Goal: Transaction & Acquisition: Purchase product/service

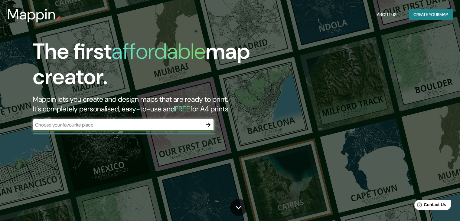
click at [93, 128] on input "text" at bounding box center [117, 124] width 169 height 7
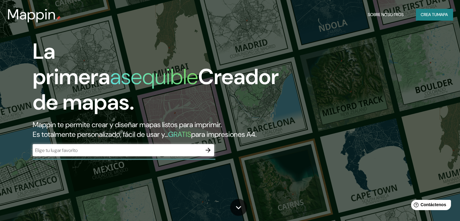
click at [89, 154] on input "text" at bounding box center [117, 150] width 169 height 7
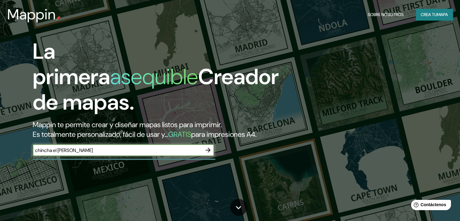
type input "chincha el [PERSON_NAME]"
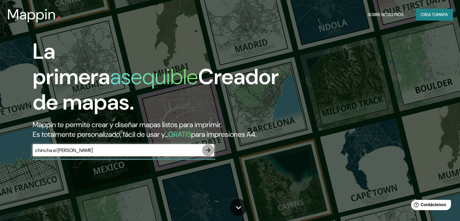
click at [209, 153] on icon "button" at bounding box center [208, 150] width 5 height 5
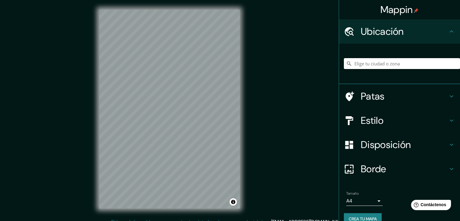
click at [399, 65] on input "Elige tu ciudad o zona" at bounding box center [402, 63] width 116 height 11
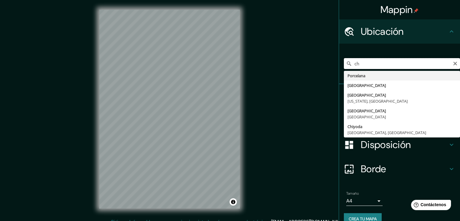
type input "c"
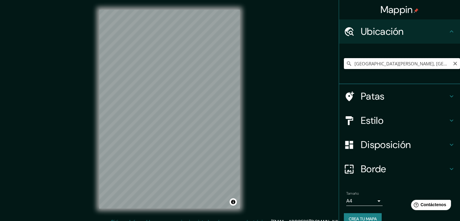
click at [378, 64] on input "[GEOGRAPHIC_DATA][PERSON_NAME], [GEOGRAPHIC_DATA], [GEOGRAPHIC_DATA], [GEOGRAPH…" at bounding box center [402, 63] width 116 height 11
drag, startPoint x: 360, startPoint y: 63, endPoint x: 338, endPoint y: 65, distance: 22.2
click at [339, 65] on div "[GEOGRAPHIC_DATA][PERSON_NAME], [GEOGRAPHIC_DATA], [GEOGRAPHIC_DATA], [GEOGRAPH…" at bounding box center [399, 64] width 121 height 41
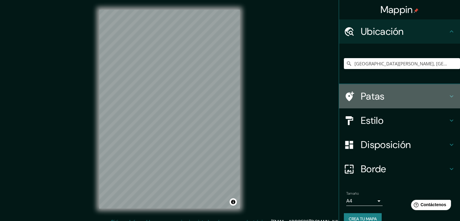
click at [391, 98] on h4 "Patas" at bounding box center [404, 96] width 87 height 12
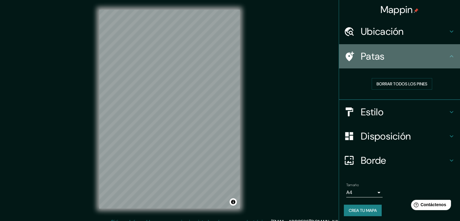
click at [399, 60] on h4 "Patas" at bounding box center [404, 56] width 87 height 12
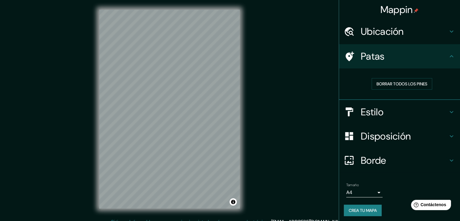
click at [401, 107] on h4 "Estilo" at bounding box center [404, 112] width 87 height 12
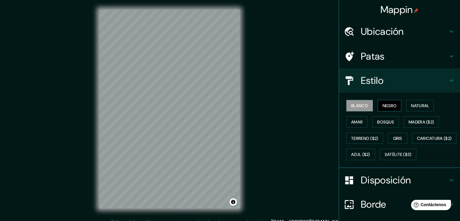
click at [383, 106] on font "Negro" at bounding box center [390, 105] width 14 height 5
click at [414, 102] on font "Natural" at bounding box center [420, 106] width 18 height 8
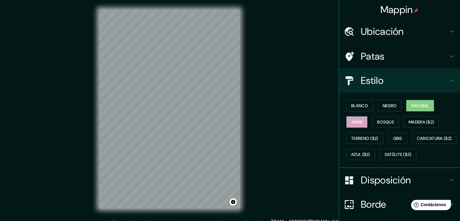
click at [353, 118] on font "Amar" at bounding box center [356, 122] width 11 height 8
click at [386, 122] on font "Bosque" at bounding box center [385, 121] width 17 height 5
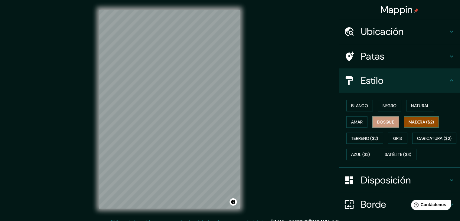
click at [416, 123] on font "Madera ($2)" at bounding box center [421, 121] width 25 height 5
click at [361, 136] on font "Terreno ($2)" at bounding box center [364, 138] width 27 height 5
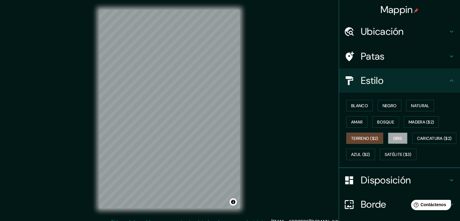
click at [397, 136] on font "Gris" at bounding box center [397, 138] width 9 height 5
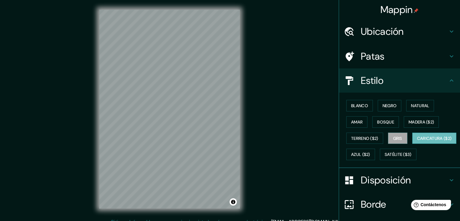
click at [417, 141] on font "Caricatura ($2)" at bounding box center [434, 138] width 35 height 5
click at [375, 154] on button "Azul ($2)" at bounding box center [361, 154] width 29 height 11
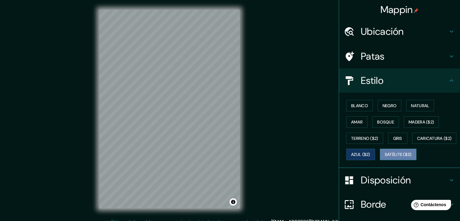
click at [385, 157] on font "Satélite ($3)" at bounding box center [398, 154] width 27 height 5
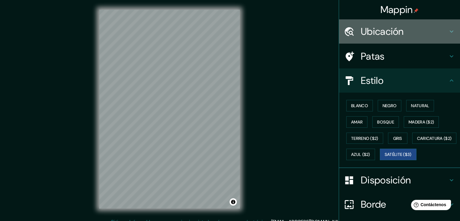
click at [399, 34] on font "Ubicación" at bounding box center [382, 31] width 43 height 13
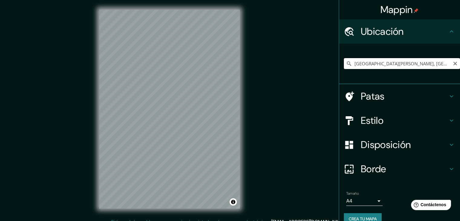
click at [379, 61] on input "[GEOGRAPHIC_DATA][PERSON_NAME], [GEOGRAPHIC_DATA], [GEOGRAPHIC_DATA], [GEOGRAPH…" at bounding box center [402, 63] width 116 height 11
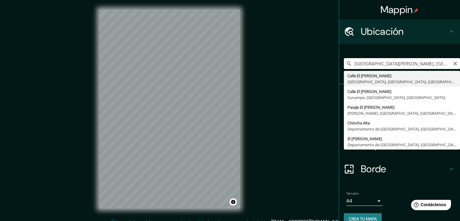
drag, startPoint x: 416, startPoint y: 63, endPoint x: 412, endPoint y: 64, distance: 4.4
click at [415, 64] on input "[GEOGRAPHIC_DATA][PERSON_NAME], [GEOGRAPHIC_DATA], [GEOGRAPHIC_DATA], [GEOGRAPH…" at bounding box center [402, 63] width 116 height 11
click at [412, 64] on input "[GEOGRAPHIC_DATA][PERSON_NAME], [GEOGRAPHIC_DATA], [GEOGRAPHIC_DATA], [GEOGRAPH…" at bounding box center [402, 63] width 116 height 11
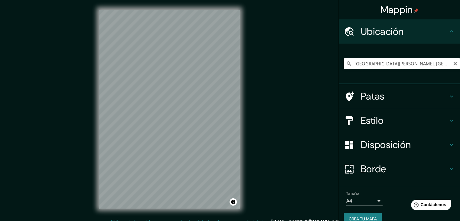
click at [360, 63] on input "[GEOGRAPHIC_DATA][PERSON_NAME], [GEOGRAPHIC_DATA], [GEOGRAPHIC_DATA], [GEOGRAPH…" at bounding box center [402, 63] width 116 height 11
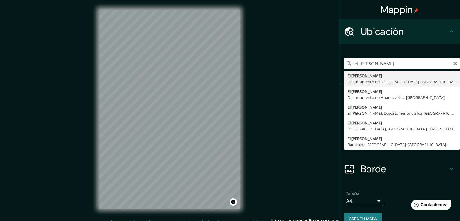
click at [371, 58] on input "el [PERSON_NAME]" at bounding box center [402, 63] width 116 height 11
click at [369, 63] on input "el [PERSON_NAME]" at bounding box center [402, 63] width 116 height 11
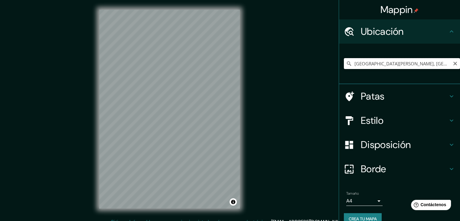
click at [374, 65] on input "[GEOGRAPHIC_DATA][PERSON_NAME], [GEOGRAPHIC_DATA], [GEOGRAPHIC_DATA], [GEOGRAPH…" at bounding box center [402, 63] width 116 height 11
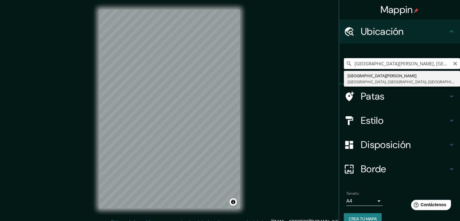
click at [374, 65] on input "[GEOGRAPHIC_DATA][PERSON_NAME], [GEOGRAPHIC_DATA], [GEOGRAPHIC_DATA], [GEOGRAPH…" at bounding box center [402, 63] width 116 height 11
type input "c"
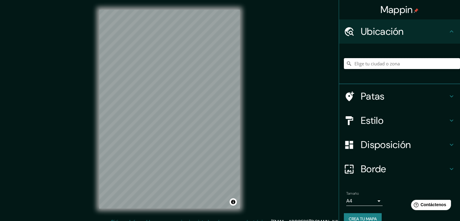
click at [363, 67] on input "Elige tu ciudad o zona" at bounding box center [402, 63] width 116 height 11
click at [364, 67] on input "Elige tu ciudad o zona" at bounding box center [402, 63] width 116 height 11
paste input "El [PERSON_NAME] 11741"
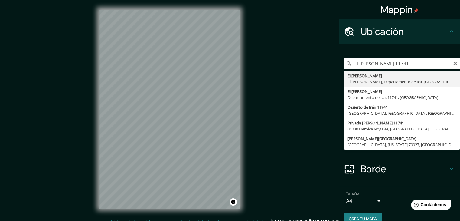
type input "El [PERSON_NAME], [GEOGRAPHIC_DATA][PERSON_NAME], Departamento de Ica, [GEOGRAP…"
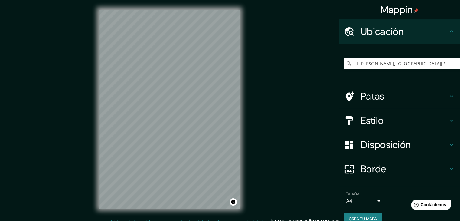
click at [397, 116] on h4 "Estilo" at bounding box center [404, 120] width 87 height 12
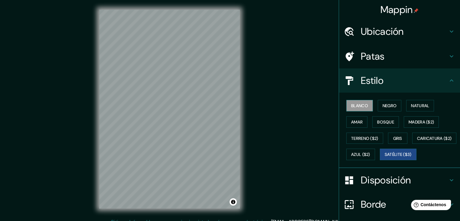
click at [360, 107] on font "Blanco" at bounding box center [359, 105] width 17 height 5
click at [378, 107] on button "Negro" at bounding box center [390, 105] width 24 height 11
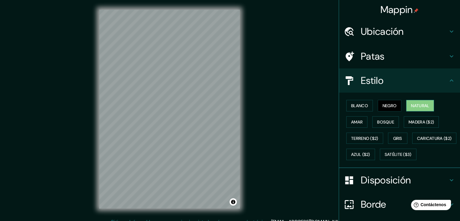
click at [411, 108] on font "Natural" at bounding box center [420, 105] width 18 height 5
click at [351, 122] on font "Amar" at bounding box center [356, 121] width 11 height 5
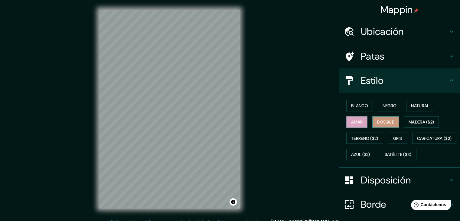
click at [377, 120] on font "Bosque" at bounding box center [385, 121] width 17 height 5
click at [409, 123] on font "Madera ($2)" at bounding box center [421, 121] width 25 height 5
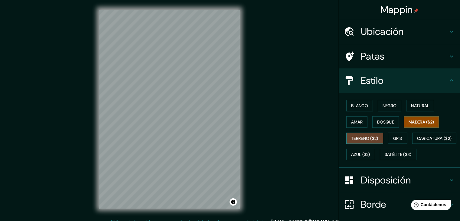
click at [358, 141] on font "Terreno ($2)" at bounding box center [364, 138] width 27 height 8
click at [389, 135] on button "Gris" at bounding box center [397, 138] width 19 height 11
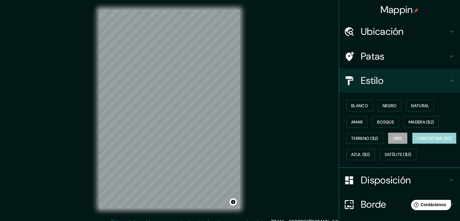
click at [417, 141] on font "Caricatura ($2)" at bounding box center [434, 138] width 35 height 5
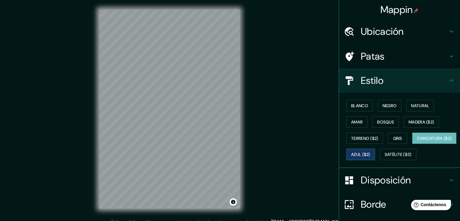
click at [370, 154] on font "Azul ($2)" at bounding box center [360, 154] width 19 height 5
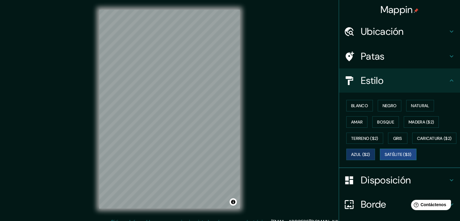
click at [385, 157] on font "Satélite ($3)" at bounding box center [398, 154] width 27 height 5
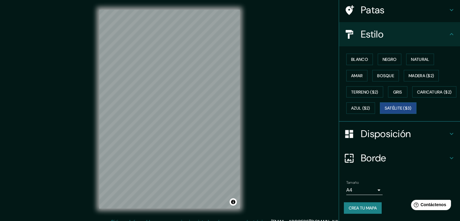
scroll to position [61, 0]
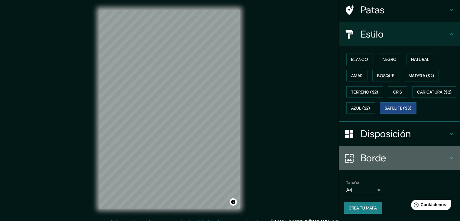
click at [386, 156] on h4 "Borde" at bounding box center [404, 158] width 87 height 12
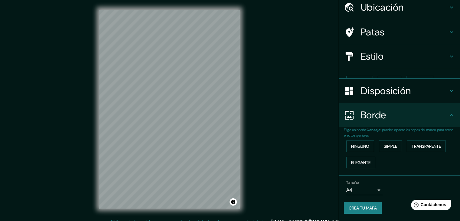
scroll to position [14, 0]
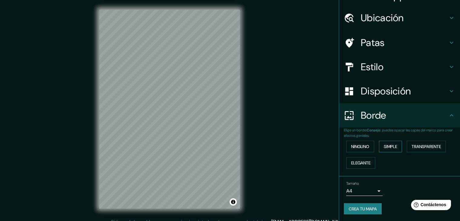
click at [386, 144] on font "Simple" at bounding box center [390, 146] width 13 height 5
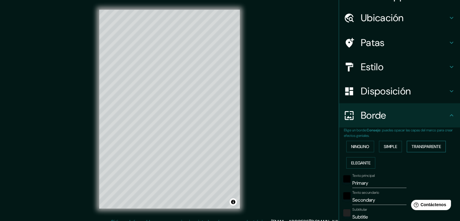
click at [415, 148] on font "Transparente" at bounding box center [426, 146] width 29 height 5
click at [362, 164] on font "Elegante" at bounding box center [360, 162] width 19 height 5
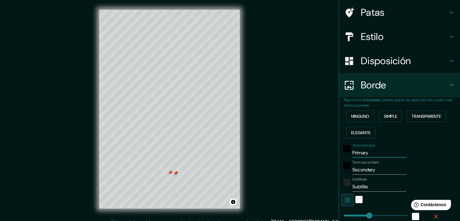
click at [360, 152] on input "Primary" at bounding box center [380, 153] width 54 height 10
type input "37"
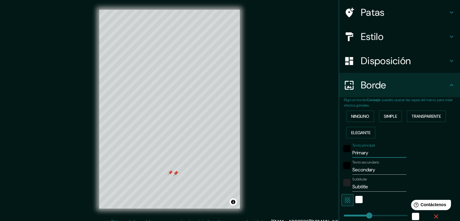
type input "19"
click at [363, 169] on input "Secondary" at bounding box center [380, 170] width 54 height 10
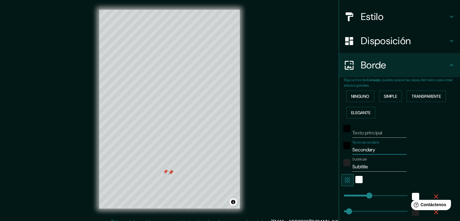
scroll to position [74, 0]
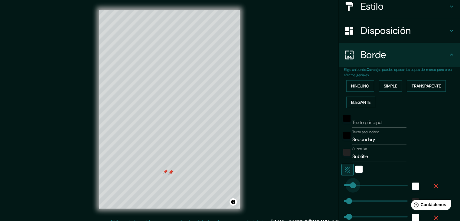
type input "45"
drag, startPoint x: 361, startPoint y: 185, endPoint x: 346, endPoint y: 183, distance: 15.2
type input "37"
type input "19"
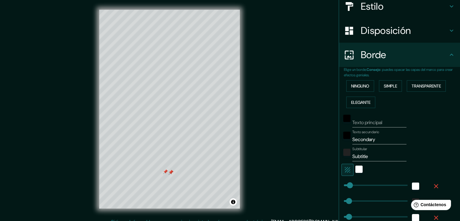
type input "0"
drag, startPoint x: 348, startPoint y: 184, endPoint x: 333, endPoint y: 184, distance: 15.4
type input "37"
type input "19"
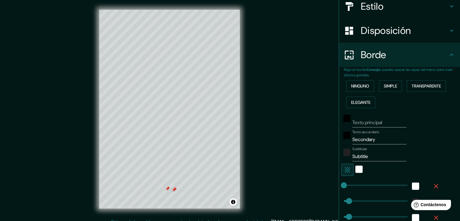
type input "37"
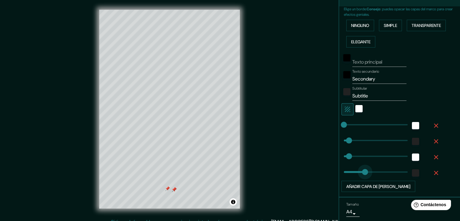
type input "226"
drag, startPoint x: 342, startPoint y: 172, endPoint x: 370, endPoint y: 171, distance: 28.2
type input "37"
type input "0"
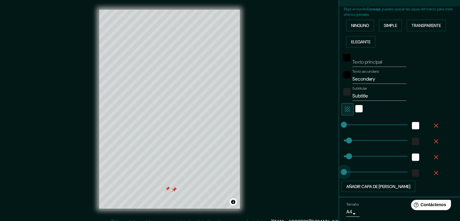
drag, startPoint x: 370, startPoint y: 171, endPoint x: 326, endPoint y: 170, distance: 44.8
type input "37"
type input "394"
drag, startPoint x: 344, startPoint y: 156, endPoint x: 393, endPoint y: 156, distance: 49.6
type input "37"
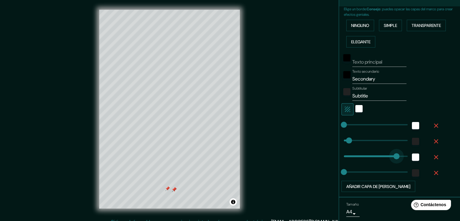
type input "0"
drag, startPoint x: 392, startPoint y: 157, endPoint x: 316, endPoint y: 156, distance: 76.0
type input "37"
type input "72"
type input "37"
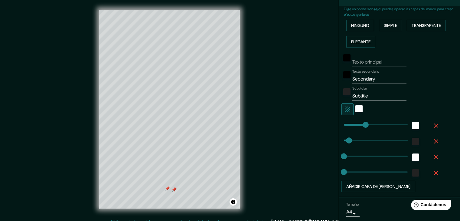
type input "197"
type input "37"
type input "303"
click at [412, 126] on div "white" at bounding box center [415, 125] width 7 height 7
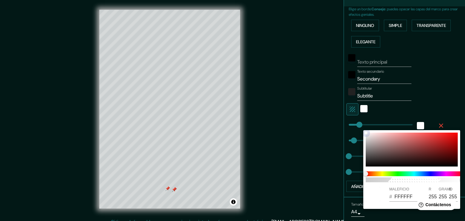
drag, startPoint x: 399, startPoint y: 157, endPoint x: 371, endPoint y: 155, distance: 28.2
click at [399, 156] on div at bounding box center [412, 150] width 92 height 34
type input "37"
type input "6E6262"
type input "110"
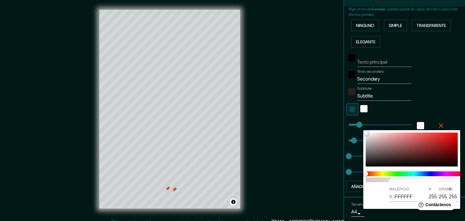
type input "98"
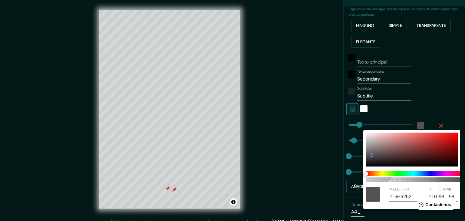
type input "37"
type input "575252"
type input "87"
type input "82"
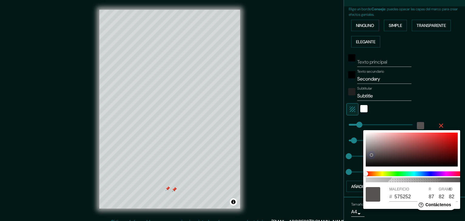
click at [371, 155] on div at bounding box center [412, 150] width 92 height 34
type input "37"
type input "959292"
type input "149"
type input "146"
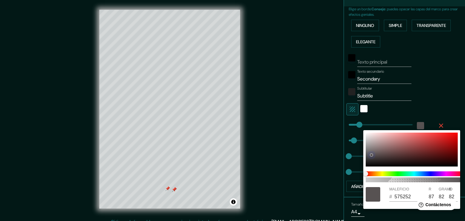
type input "146"
click at [367, 146] on div at bounding box center [412, 150] width 92 height 34
type input "37"
type input "B37A7A"
type input "179"
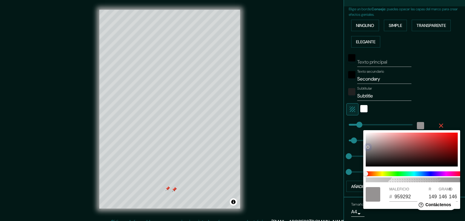
type input "122"
type input "37"
type input "952020"
type input "149"
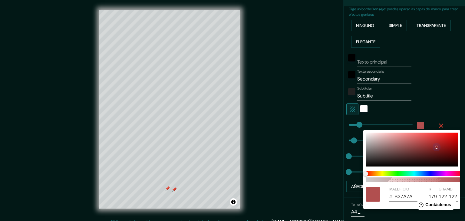
type input "32"
type input "37"
type input "954C4C"
type input "76"
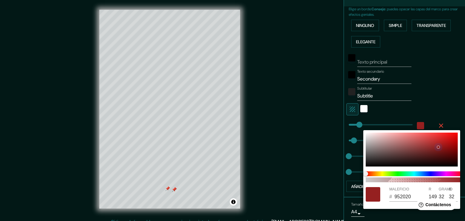
type input "76"
type input "37"
type input "171313"
type input "23"
type input "19"
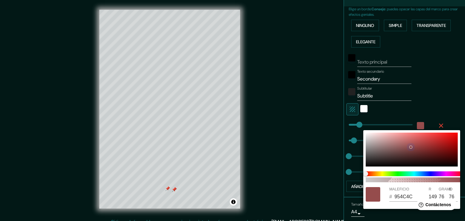
type input "19"
type input "37"
type input "0E0D0D"
type input "14"
type input "13"
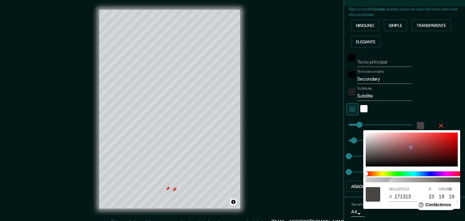
type input "13"
type input "37"
type input "050404"
type input "5"
type input "4"
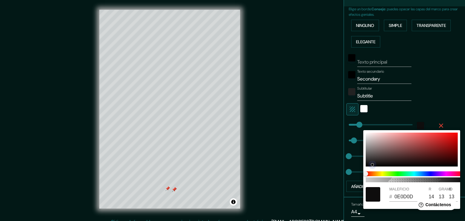
type input "4"
type input "37"
type input "000000"
type input "0"
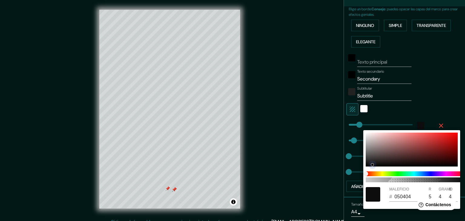
type input "0"
type input "37"
type input "373636"
type input "55"
type input "54"
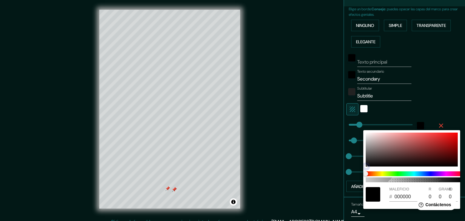
type input "54"
type input "37"
type input "434040"
type input "67"
type input "64"
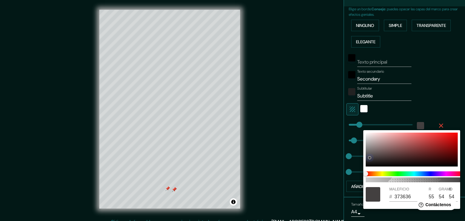
type input "64"
type input "37"
type input "171717"
type input "23"
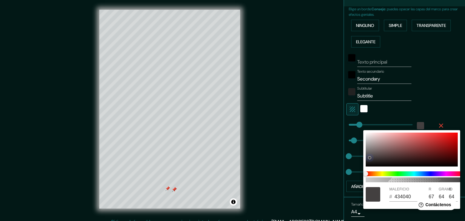
type input "23"
drag, startPoint x: 367, startPoint y: 146, endPoint x: 366, endPoint y: 163, distance: 16.7
click at [366, 163] on div at bounding box center [366, 163] width 2 height 2
type input "37"
click at [322, 145] on div at bounding box center [232, 110] width 465 height 221
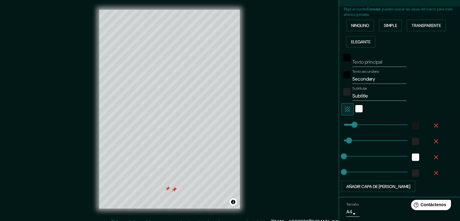
type input "164"
type input "37"
type input "0"
drag, startPoint x: 369, startPoint y: 123, endPoint x: 320, endPoint y: 123, distance: 48.7
type input "37"
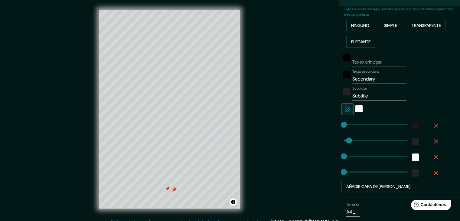
click at [292, 123] on div "Mappin Ubicación [GEOGRAPHIC_DATA][PERSON_NAME], [GEOGRAPHIC_DATA][PERSON_NAME]…" at bounding box center [230, 114] width 460 height 228
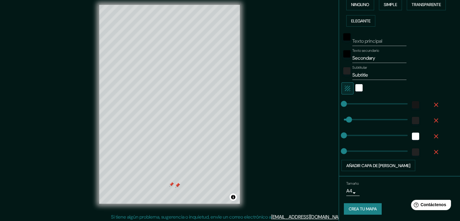
scroll to position [7, 0]
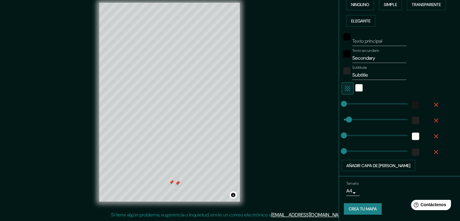
click at [349, 190] on body "Mappin Ubicación [GEOGRAPHIC_DATA][PERSON_NAME], [GEOGRAPHIC_DATA][PERSON_NAME]…" at bounding box center [230, 103] width 460 height 221
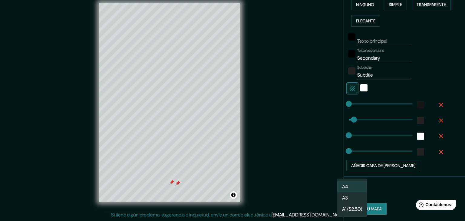
click at [346, 195] on font "A3" at bounding box center [345, 198] width 6 height 6
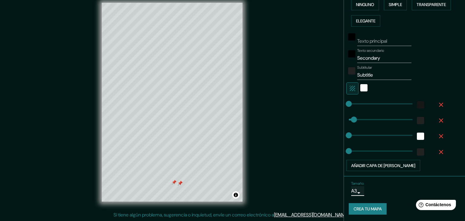
type input "a4"
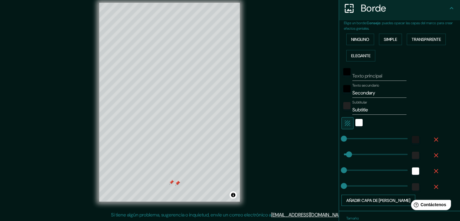
scroll to position [95, 0]
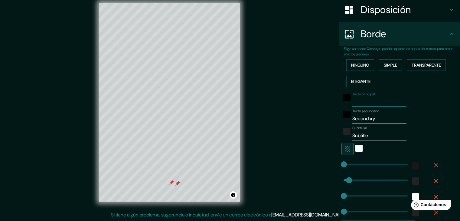
click at [363, 102] on input "Texto principal" at bounding box center [380, 102] width 54 height 10
type input "M"
type input "37"
type input "MA"
type input "37"
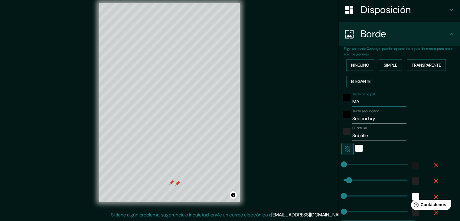
type input "MAP"
type input "37"
type input "MAPA"
type input "37"
type input "MAPA"
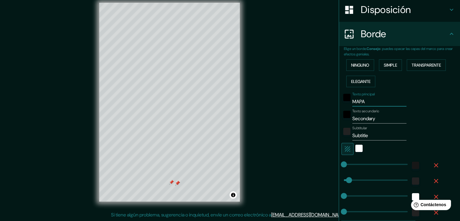
type input "37"
type input "MAPA D"
type input "37"
type input "MAPA DE"
type input "37"
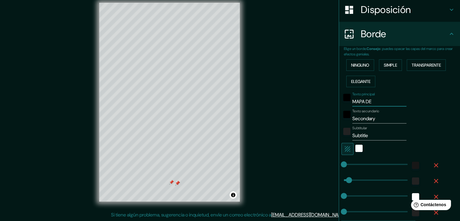
type input "MAPA DE"
type input "37"
type input "MAPA DE"
type input "37"
type input "M"
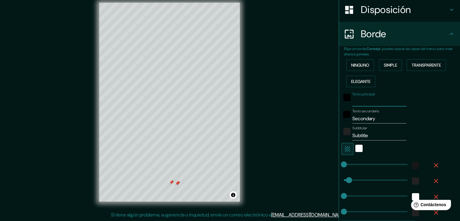
type input "37"
type input "E"
type input "37"
type input "EL"
type input "37"
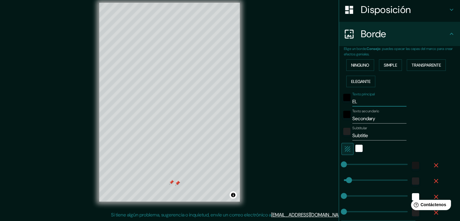
type input "EL"
type input "37"
type input "EL C"
type input "37"
type input "EL CA"
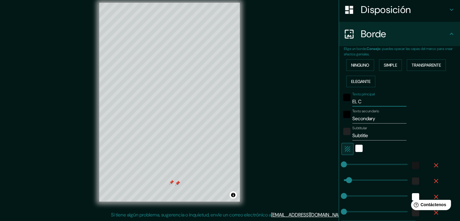
type input "37"
type input "EL CAR"
type input "37"
type input "EL CARM"
type input "37"
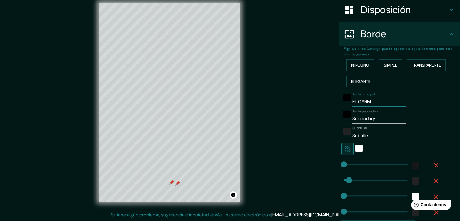
type input "EL CARME"
type input "37"
type input "EL [PERSON_NAME]"
type input "37"
type input "EL [PERSON_NAME]"
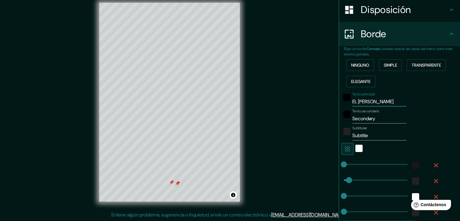
type input "37"
click at [365, 117] on input "Secondary" at bounding box center [380, 119] width 54 height 10
click at [370, 103] on input "EL [PERSON_NAME]" at bounding box center [380, 102] width 54 height 10
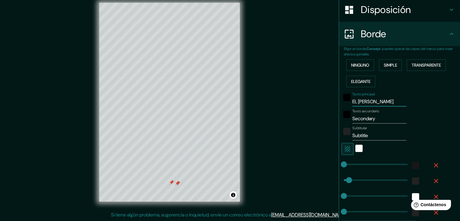
click at [370, 103] on input "EL [PERSON_NAME]" at bounding box center [380, 102] width 54 height 10
type input "C"
type input "37"
type input "CH"
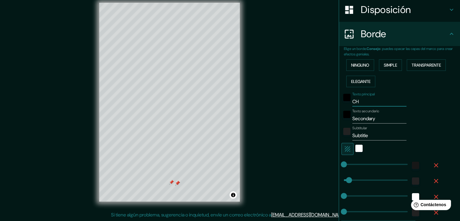
type input "37"
type input "CHI"
type input "37"
type input "CHIN"
type input "37"
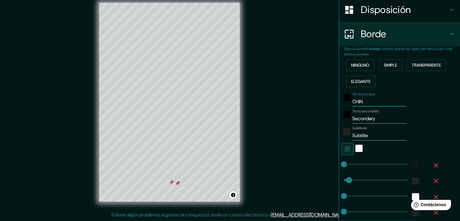
type input "CHINC"
type input "37"
type input "CHINCH"
type input "37"
type input "CHINCHA"
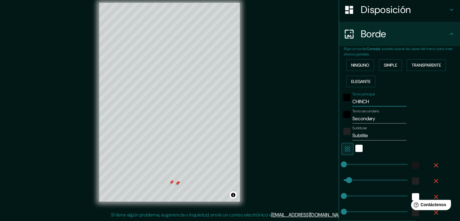
type input "37"
type input "CHINCHA"
type input "37"
type input "CHINCHA"
click at [363, 119] on input "Secondary" at bounding box center [380, 119] width 54 height 10
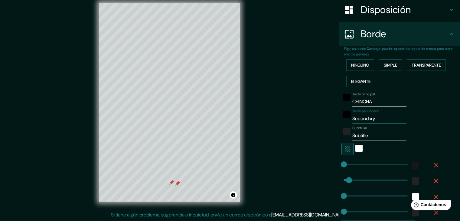
click at [363, 119] on input "Secondary" at bounding box center [380, 119] width 54 height 10
type input "E"
type input "37"
type input "EL"
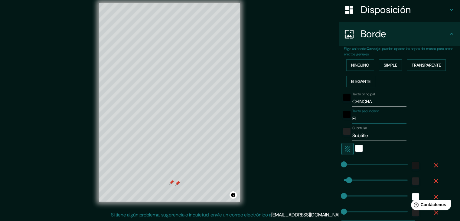
type input "37"
type input "EL"
type input "37"
type input "EL C"
type input "37"
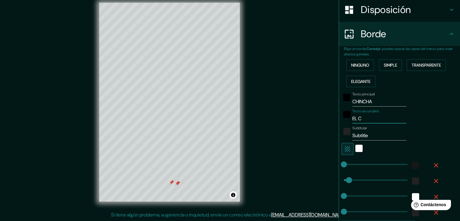
type input "EL CA"
type input "37"
type input "EL CAR"
type input "37"
type input "EL CARM"
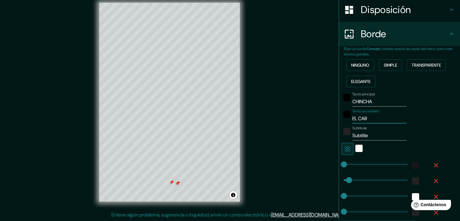
type input "37"
type input "EL CARME"
type input "37"
type input "EL [PERSON_NAME]"
type input "37"
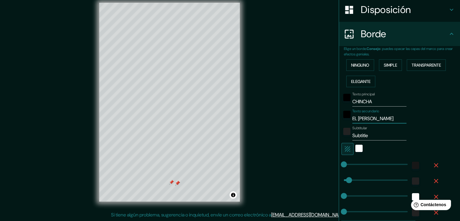
type input "EL [PERSON_NAME]"
type input "37"
type input "EL [PERSON_NAME]"
click at [356, 137] on input "Subtitle" at bounding box center [380, 136] width 54 height 10
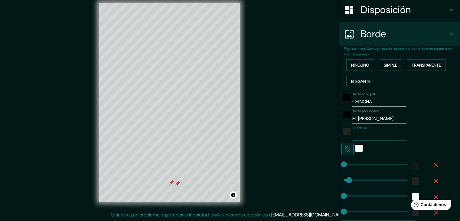
type input "37"
type input "M"
type input "37"
type input "MA"
type input "37"
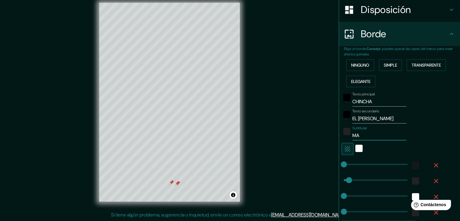
type input "MAP"
type input "37"
type input "MAPA"
type input "37"
type input "MAPA"
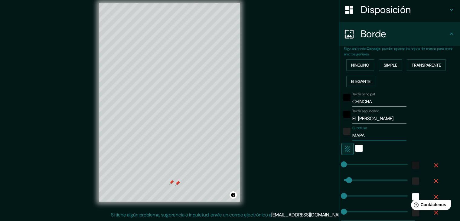
type input "37"
type input "MAPA"
click at [357, 101] on input "CHINCHA" at bounding box center [380, 102] width 54 height 10
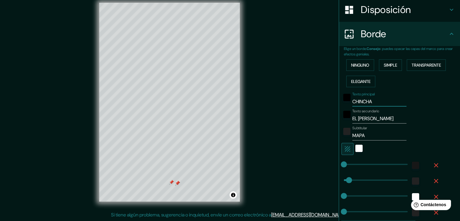
type input "M"
type input "37"
type input "MA"
type input "37"
type input "MAP"
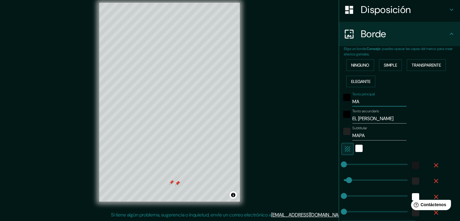
type input "37"
click at [360, 122] on input "EL [PERSON_NAME]" at bounding box center [380, 119] width 54 height 10
click at [357, 137] on input "MAPA" at bounding box center [380, 136] width 54 height 10
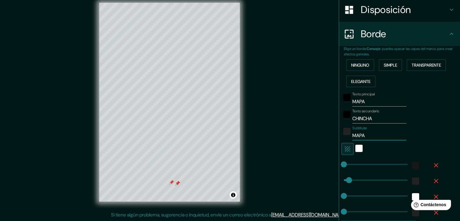
click at [357, 137] on input "MAPA" at bounding box center [380, 136] width 54 height 10
click at [369, 101] on input "MAPA" at bounding box center [380, 102] width 54 height 10
click at [382, 101] on input "MAPA" at bounding box center [380, 102] width 54 height 10
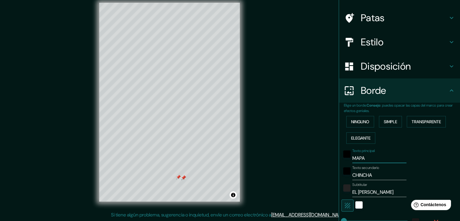
scroll to position [34, 0]
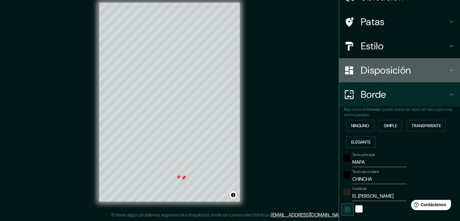
click at [376, 72] on font "Disposición" at bounding box center [386, 70] width 50 height 13
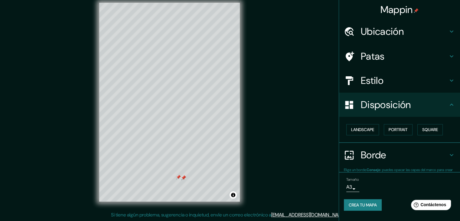
scroll to position [0, 0]
click at [362, 131] on font "Paisaje" at bounding box center [358, 129] width 15 height 5
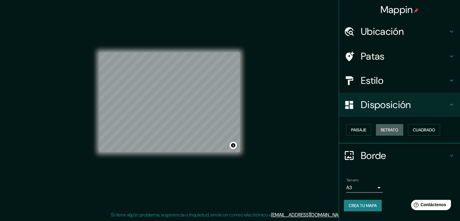
click at [383, 127] on font "Retrato" at bounding box center [390, 129] width 18 height 5
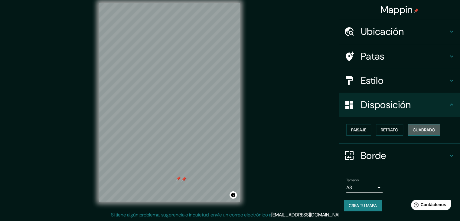
click at [419, 129] on font "Cuadrado" at bounding box center [424, 129] width 22 height 5
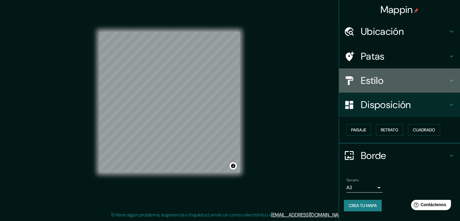
click at [375, 83] on font "Estilo" at bounding box center [372, 80] width 23 height 13
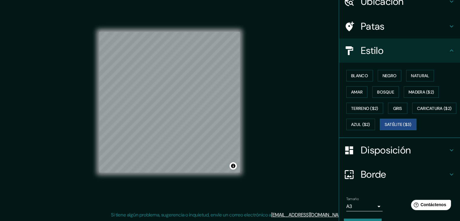
scroll to position [61, 0]
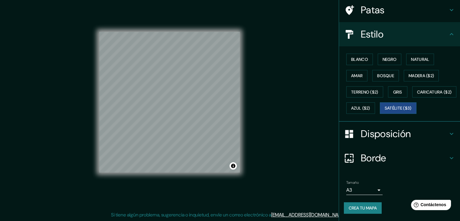
click at [367, 165] on div "Borde" at bounding box center [399, 158] width 121 height 24
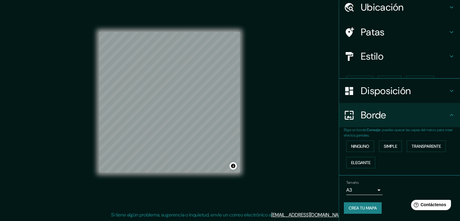
scroll to position [14, 0]
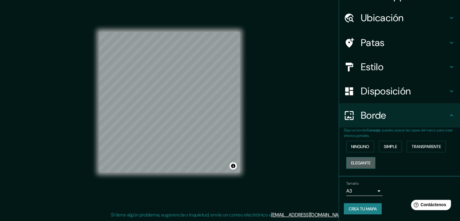
click at [360, 159] on font "Elegante" at bounding box center [360, 163] width 19 height 8
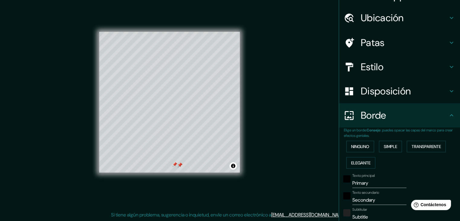
click at [366, 182] on input "Primary" at bounding box center [380, 183] width 54 height 10
click at [367, 202] on input "Secondary" at bounding box center [380, 200] width 54 height 10
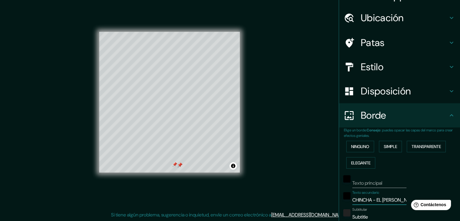
scroll to position [0, 2]
click at [363, 203] on input "CHINCHA - EL [PERSON_NAME]" at bounding box center [380, 200] width 54 height 10
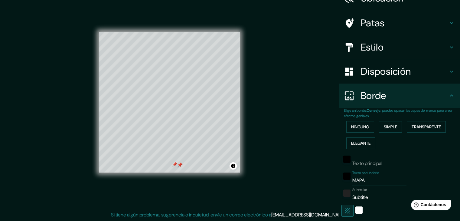
scroll to position [44, 0]
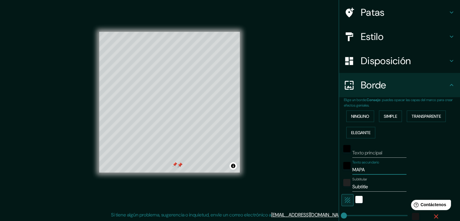
click at [356, 169] on input "MAPA" at bounding box center [380, 170] width 54 height 10
click at [353, 185] on input "Subtitle" at bounding box center [380, 187] width 54 height 10
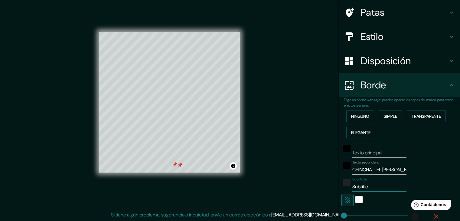
click at [353, 185] on input "Subtitle" at bounding box center [380, 187] width 54 height 10
click at [434, 163] on div "Texto secundario [PERSON_NAME]" at bounding box center [391, 167] width 99 height 15
click at [178, 166] on div at bounding box center [180, 165] width 5 height 5
drag, startPoint x: 179, startPoint y: 164, endPoint x: 171, endPoint y: 174, distance: 12.6
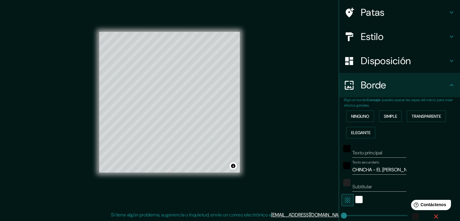
click at [171, 174] on div "© Mapbox © OpenStreetMap Improve this map © Maxar" at bounding box center [169, 102] width 141 height 199
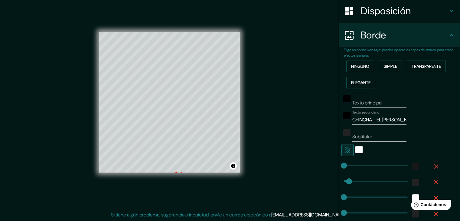
scroll to position [104, 0]
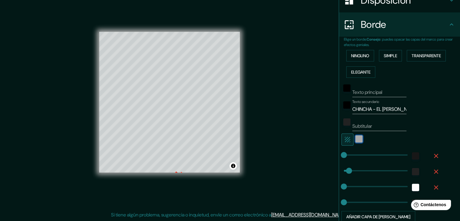
click at [356, 138] on div "blanco" at bounding box center [359, 138] width 7 height 7
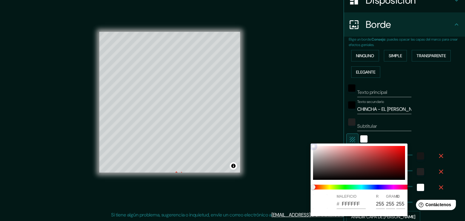
click at [331, 169] on div at bounding box center [359, 163] width 92 height 34
drag, startPoint x: 321, startPoint y: 176, endPoint x: 316, endPoint y: 155, distance: 21.0
click at [316, 155] on div at bounding box center [359, 163] width 92 height 34
click at [431, 124] on div at bounding box center [232, 110] width 465 height 221
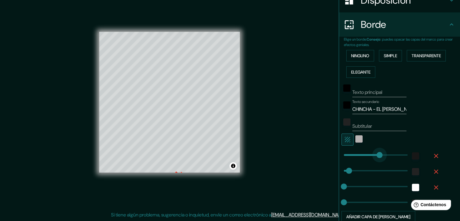
drag, startPoint x: 341, startPoint y: 153, endPoint x: 375, endPoint y: 153, distance: 34.5
drag, startPoint x: 375, startPoint y: 153, endPoint x: 307, endPoint y: 154, distance: 67.8
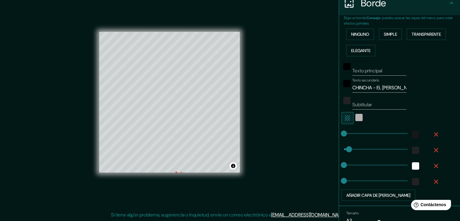
scroll to position [156, 0]
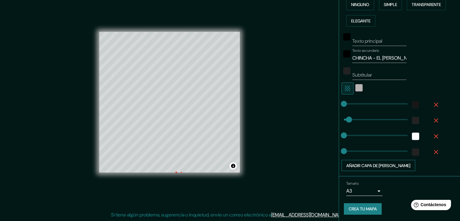
click at [375, 166] on font "Añadir capa de [PERSON_NAME]" at bounding box center [379, 165] width 64 height 5
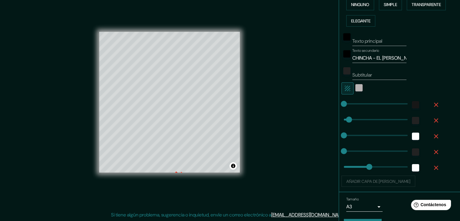
click at [369, 178] on div "Añadir capa de [PERSON_NAME]" at bounding box center [391, 181] width 99 height 11
click at [362, 167] on span at bounding box center [365, 167] width 6 height 6
click at [433, 166] on icon "button" at bounding box center [436, 167] width 7 height 7
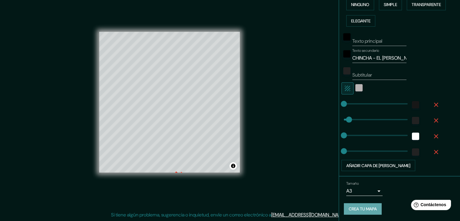
click at [355, 206] on font "Crea tu mapa" at bounding box center [363, 208] width 28 height 5
click at [351, 208] on font "Crea tu mapa" at bounding box center [363, 208] width 28 height 5
click at [356, 211] on font "Crea tu mapa" at bounding box center [363, 209] width 28 height 8
click at [356, 208] on div "Crea tu mapa" at bounding box center [399, 208] width 111 height 11
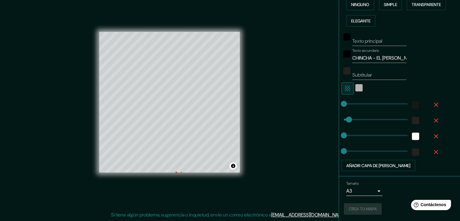
click at [356, 208] on div "Crea tu mapa" at bounding box center [399, 208] width 111 height 11
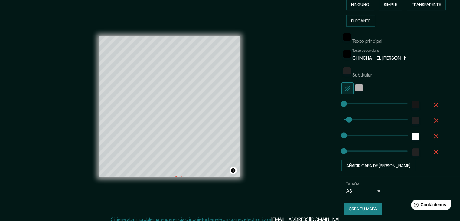
scroll to position [0, 0]
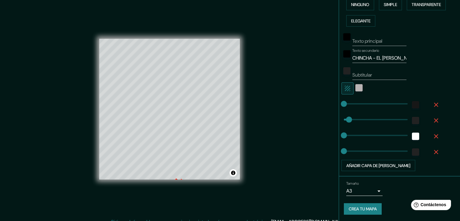
click at [367, 190] on body "Mappin Ubicación [GEOGRAPHIC_DATA][PERSON_NAME], [GEOGRAPHIC_DATA][PERSON_NAME]…" at bounding box center [230, 110] width 460 height 221
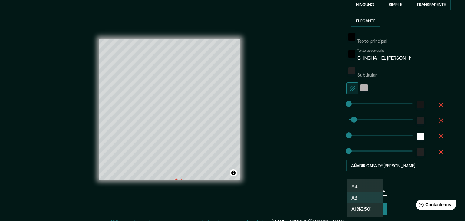
click at [362, 187] on li "A4" at bounding box center [365, 186] width 36 height 11
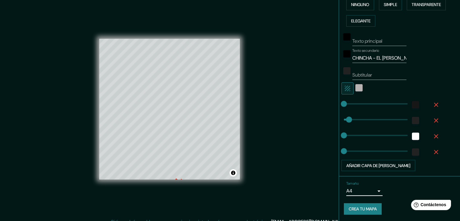
click at [358, 205] on font "Crea tu mapa" at bounding box center [363, 209] width 28 height 8
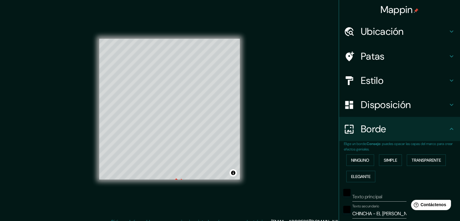
click at [291, 69] on div "Mappin Ubicación [GEOGRAPHIC_DATA][PERSON_NAME], [GEOGRAPHIC_DATA][PERSON_NAME]…" at bounding box center [230, 114] width 460 height 228
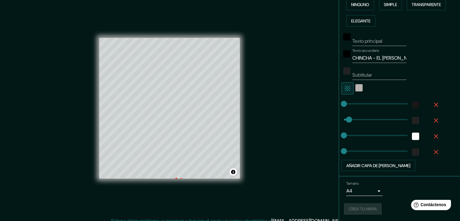
scroll to position [7, 0]
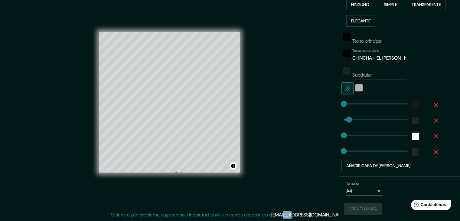
drag, startPoint x: 321, startPoint y: 218, endPoint x: 309, endPoint y: 194, distance: 26.9
click at [309, 194] on div "Mappin Ubicación [GEOGRAPHIC_DATA][PERSON_NAME], [GEOGRAPHIC_DATA][PERSON_NAME]…" at bounding box center [230, 107] width 460 height 228
click at [309, 192] on div "Mappin Ubicación [GEOGRAPHIC_DATA][PERSON_NAME], [GEOGRAPHIC_DATA][PERSON_NAME]…" at bounding box center [230, 107] width 460 height 228
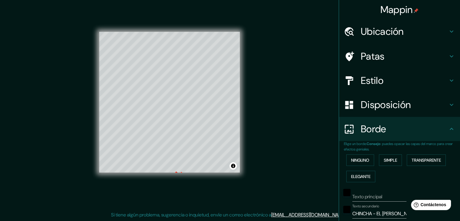
scroll to position [156, 0]
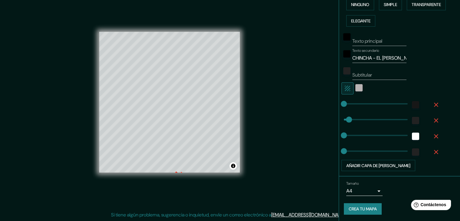
drag, startPoint x: 457, startPoint y: 178, endPoint x: 45, endPoint y: 8, distance: 445.6
click at [364, 206] on font "Crea tu mapa" at bounding box center [363, 208] width 28 height 5
click at [364, 206] on div "Crea tu mapa" at bounding box center [399, 208] width 111 height 11
click at [304, 218] on p "Si tiene algún problema, sugerencia o inquietud, envíe un correo electrónico a …" at bounding box center [229, 214] width 236 height 7
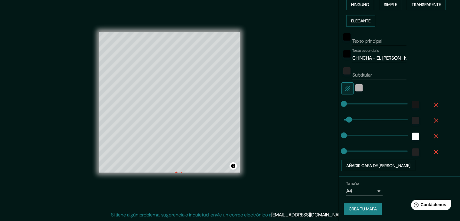
click at [306, 216] on font "[EMAIL_ADDRESS][DOMAIN_NAME]" at bounding box center [308, 215] width 75 height 6
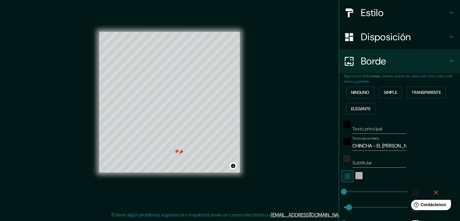
scroll to position [65, 0]
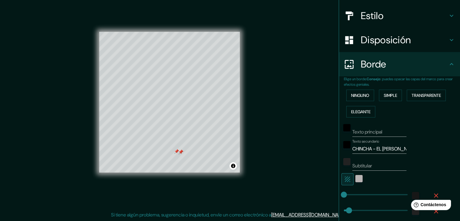
click at [387, 45] on font "Disposición" at bounding box center [386, 40] width 50 height 13
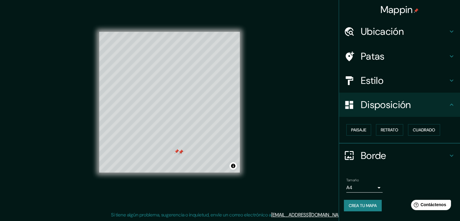
scroll to position [0, 0]
click at [378, 61] on font "Patas" at bounding box center [373, 56] width 24 height 13
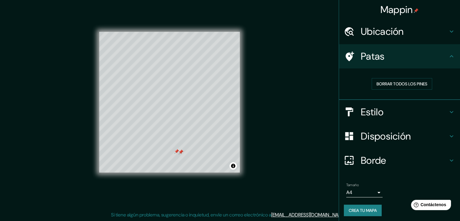
click at [376, 119] on div "Estilo" at bounding box center [399, 112] width 121 height 24
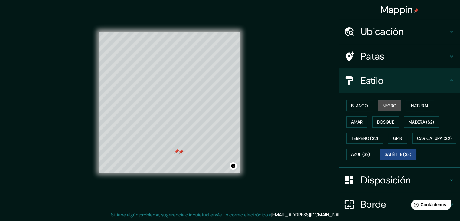
click at [383, 107] on font "Negro" at bounding box center [390, 105] width 14 height 5
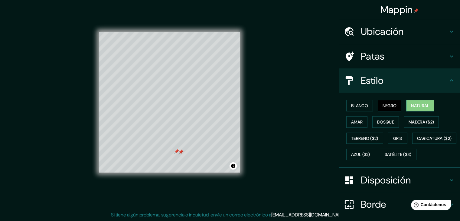
click at [411, 104] on font "Natural" at bounding box center [420, 105] width 18 height 5
click at [386, 124] on font "Bosque" at bounding box center [385, 122] width 17 height 8
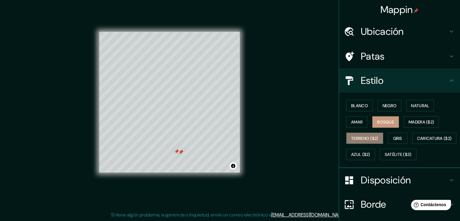
click at [361, 137] on font "Terreno ($2)" at bounding box center [364, 138] width 27 height 5
click at [393, 136] on font "Gris" at bounding box center [397, 138] width 9 height 5
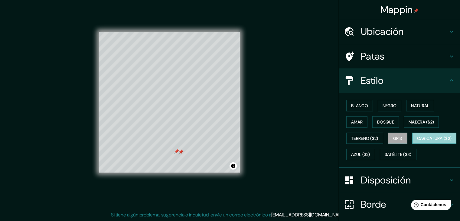
click at [412, 144] on button "Caricatura ($2)" at bounding box center [434, 138] width 44 height 11
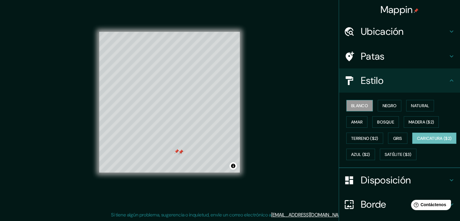
click at [357, 107] on font "Blanco" at bounding box center [359, 105] width 17 height 5
click at [176, 138] on div at bounding box center [178, 139] width 5 height 5
click at [181, 140] on div at bounding box center [181, 140] width 5 height 5
click at [182, 140] on div at bounding box center [181, 140] width 5 height 5
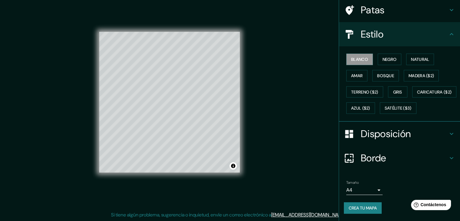
click at [367, 206] on font "Crea tu mapa" at bounding box center [363, 207] width 28 height 5
click at [361, 211] on font "Crea tu mapa" at bounding box center [363, 208] width 28 height 8
drag, startPoint x: 812, startPoint y: 408, endPoint x: 406, endPoint y: 210, distance: 451.5
click at [406, 210] on html "Help Contáctenos" at bounding box center [429, 203] width 47 height 13
click at [402, 212] on div "Crea tu mapa" at bounding box center [399, 207] width 111 height 11
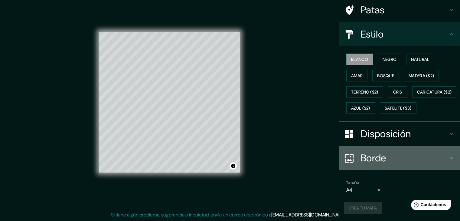
click at [448, 157] on icon at bounding box center [451, 157] width 7 height 7
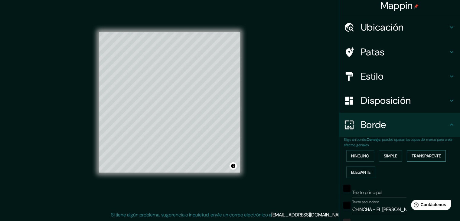
scroll to position [0, 0]
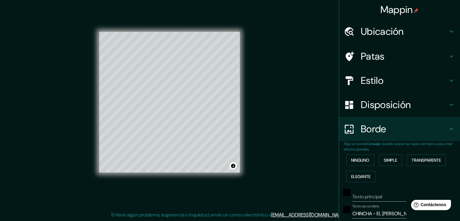
click at [426, 131] on h4 "Borde" at bounding box center [404, 129] width 87 height 12
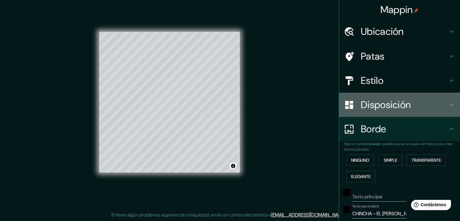
click at [422, 110] on h4 "Disposición" at bounding box center [404, 105] width 87 height 12
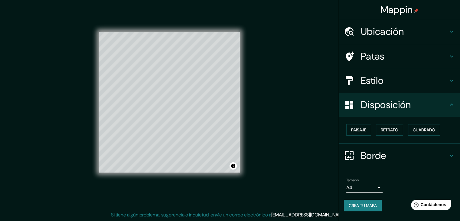
click at [430, 85] on h4 "Estilo" at bounding box center [404, 80] width 87 height 12
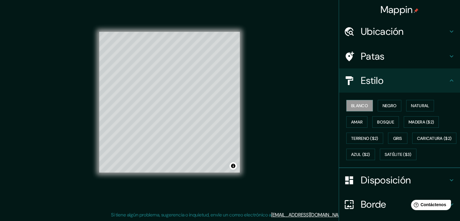
click at [425, 28] on h4 "Ubicación" at bounding box center [404, 31] width 87 height 12
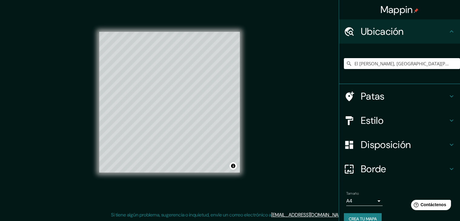
click at [243, 182] on div "© Mapbox © OpenStreetMap Improve this map" at bounding box center [170, 102] width 160 height 218
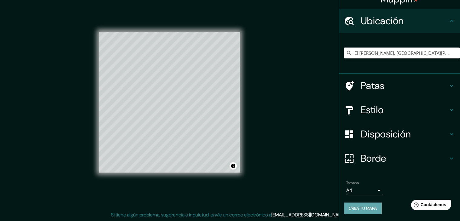
click at [367, 208] on font "Crea tu mapa" at bounding box center [363, 207] width 28 height 5
click at [367, 208] on div "Crea tu mapa" at bounding box center [399, 207] width 111 height 11
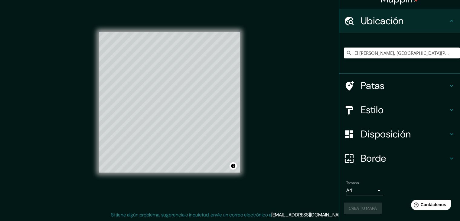
click at [367, 208] on div "Crea tu mapa" at bounding box center [399, 207] width 111 height 11
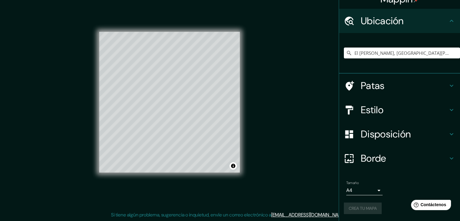
click at [367, 208] on div "Crea tu mapa" at bounding box center [399, 207] width 111 height 11
click at [235, 166] on button "Activar o desactivar atribución" at bounding box center [233, 165] width 7 height 7
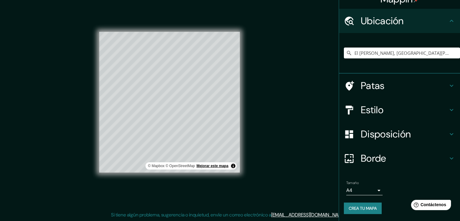
click at [214, 166] on font "Mejorar este mapa" at bounding box center [213, 166] width 32 height 4
drag, startPoint x: 184, startPoint y: 162, endPoint x: 254, endPoint y: 125, distance: 79.7
click at [254, 125] on div "Mappin Ubicación [GEOGRAPHIC_DATA][PERSON_NAME], [GEOGRAPHIC_DATA][PERSON_NAME]…" at bounding box center [230, 107] width 460 height 228
click at [360, 209] on font "Crea tu mapa" at bounding box center [363, 207] width 28 height 5
click at [360, 209] on div "Crea tu mapa" at bounding box center [399, 207] width 111 height 11
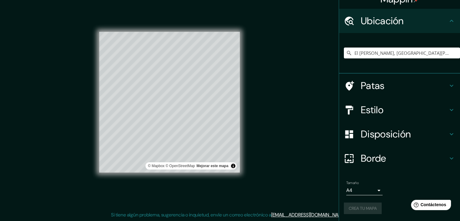
click at [360, 209] on div "Crea tu mapa" at bounding box center [399, 207] width 111 height 11
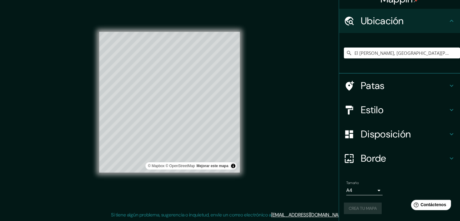
click at [360, 209] on div "Crea tu mapa" at bounding box center [399, 207] width 111 height 11
click at [359, 209] on div "Crea tu mapa" at bounding box center [399, 207] width 111 height 11
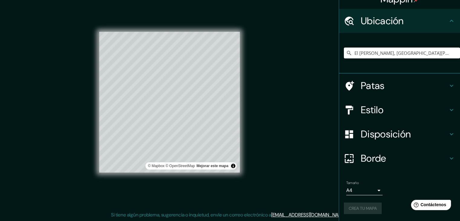
click at [359, 209] on div "Crea tu mapa" at bounding box center [399, 207] width 111 height 11
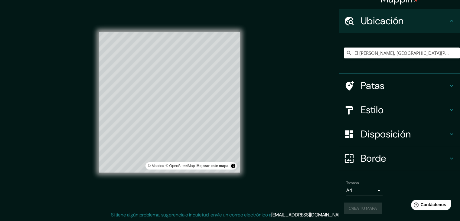
click at [359, 209] on div "Crea tu mapa" at bounding box center [399, 207] width 111 height 11
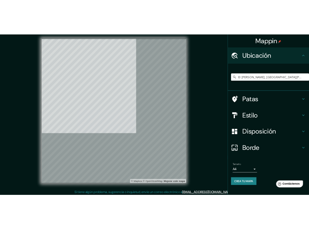
scroll to position [5, 0]
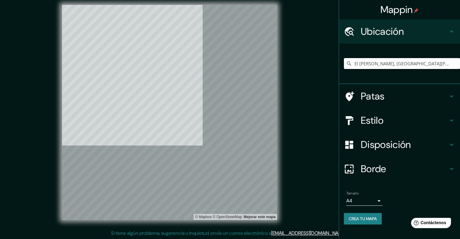
click at [135, 5] on div at bounding box center [169, 5] width 215 height 0
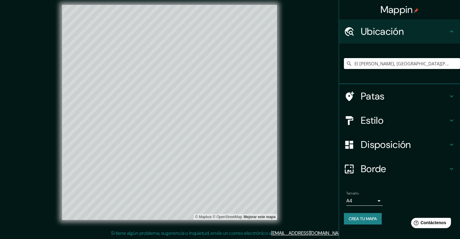
click at [61, 15] on div "© Mapbox © OpenStreetMap Mejorar este mapa" at bounding box center [169, 112] width 414 height 215
click at [374, 217] on font "Crea tu mapa" at bounding box center [363, 218] width 28 height 5
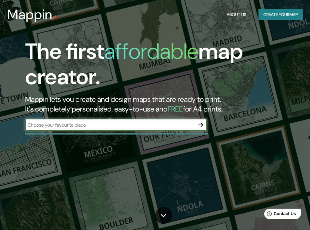
click at [100, 125] on input "text" at bounding box center [109, 124] width 169 height 7
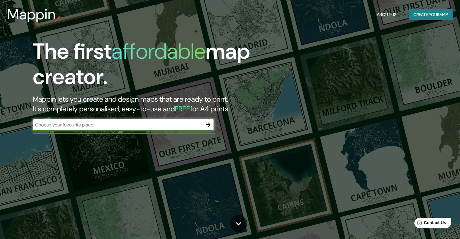
type input "C"
type input "EL [PERSON_NAME]"
click at [208, 121] on icon "button" at bounding box center [208, 124] width 7 height 7
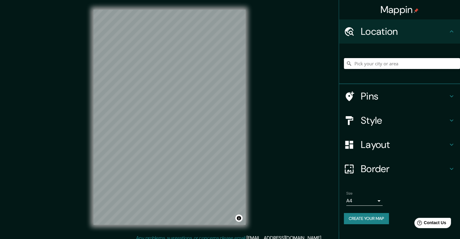
click at [314, 67] on input "Pick your city or area" at bounding box center [402, 63] width 116 height 11
click at [314, 68] on input "Pick your city or area" at bounding box center [402, 63] width 116 height 11
click at [314, 25] on div "Mappin Location Calle El Carmen, Chincha Alta, Departamento de Ica, Perú Calle …" at bounding box center [230, 122] width 460 height 244
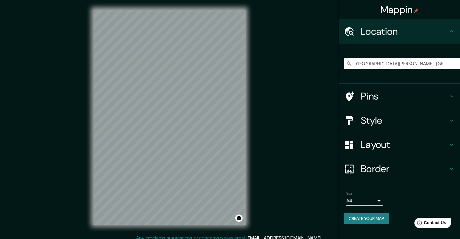
click at [314, 25] on div "Mappin Location Calle El Carmen, Chincha Alta, Departamento de Ica, Perú Calle …" at bounding box center [230, 122] width 460 height 244
click at [314, 65] on input "[GEOGRAPHIC_DATA][PERSON_NAME], [GEOGRAPHIC_DATA], [GEOGRAPHIC_DATA], [GEOGRAPH…" at bounding box center [402, 63] width 116 height 11
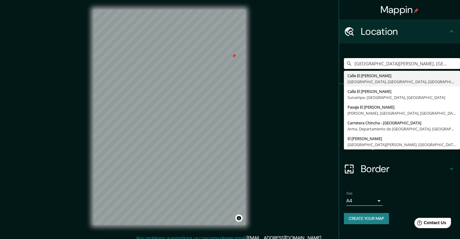
scroll to position [0, 26]
drag, startPoint x: 389, startPoint y: 66, endPoint x: 465, endPoint y: 64, distance: 75.7
click at [314, 64] on html "Mappin Location Calle El Carmen, Chincha Alta, Departamento de Ica, Perú Calle …" at bounding box center [230, 119] width 460 height 239
drag, startPoint x: 364, startPoint y: 63, endPoint x: 360, endPoint y: 64, distance: 4.7
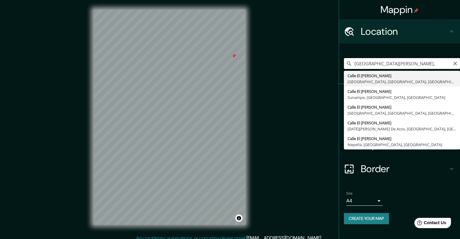
click at [314, 64] on input "Calle El Carmen," at bounding box center [402, 63] width 116 height 11
click at [314, 64] on input "El Carmen," at bounding box center [402, 63] width 116 height 11
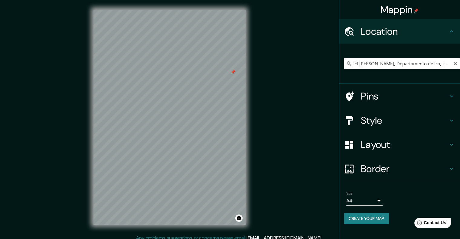
click at [314, 64] on input "El [PERSON_NAME], Departamento de Ica, [GEOGRAPHIC_DATA]" at bounding box center [402, 63] width 116 height 11
click at [270, 93] on div "© Mapbox © OpenStreetMap Improve this map" at bounding box center [169, 117] width 414 height 215
click at [314, 125] on h4 "Style" at bounding box center [404, 120] width 87 height 12
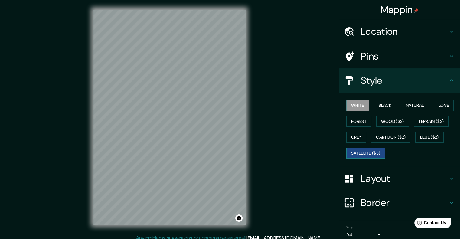
click at [314, 155] on button "Satellite ($3)" at bounding box center [366, 153] width 39 height 11
drag, startPoint x: 333, startPoint y: 136, endPoint x: 337, endPoint y: 134, distance: 3.9
click at [314, 136] on div "© Mapbox © OpenStreetMap Improve this map © Maxar" at bounding box center [169, 117] width 414 height 215
click at [314, 108] on button "Black" at bounding box center [385, 105] width 23 height 11
click at [314, 108] on button "White" at bounding box center [358, 105] width 23 height 11
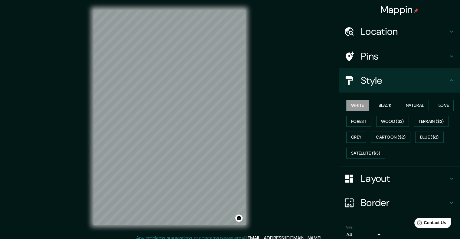
click at [304, 48] on div "© Mapbox © OpenStreetMap Improve this map" at bounding box center [169, 117] width 414 height 215
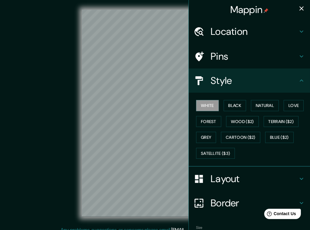
click at [240, 181] on h4 "Layout" at bounding box center [253, 178] width 87 height 12
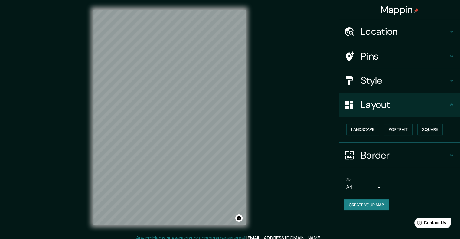
click at [314, 38] on div "Location" at bounding box center [399, 31] width 121 height 24
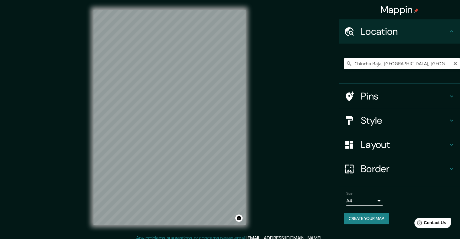
click at [314, 62] on input "Chincha Baja, Departamento de Ica, Perú" at bounding box center [402, 63] width 116 height 11
paste input "-13.500384, -76.060332"
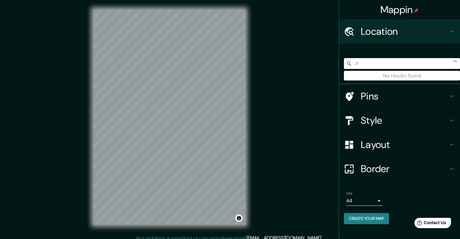
type input "-"
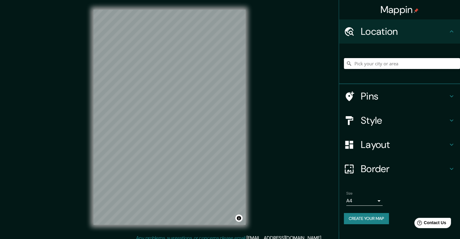
click at [314, 65] on input "Pick your city or area" at bounding box center [402, 63] width 116 height 11
paste input "El [PERSON_NAME] 11741"
type input "El [PERSON_NAME], [GEOGRAPHIC_DATA][PERSON_NAME], Departamento de Ica, [GEOGRAP…"
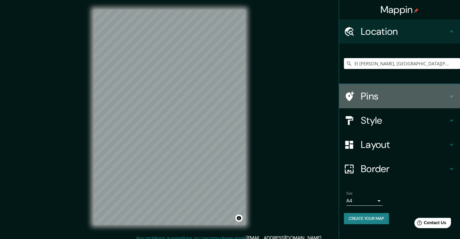
click at [314, 92] on h4 "Pins" at bounding box center [404, 96] width 87 height 12
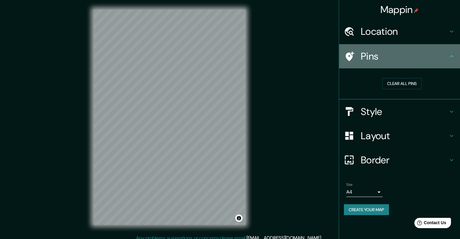
click at [314, 55] on h4 "Pins" at bounding box center [404, 56] width 87 height 12
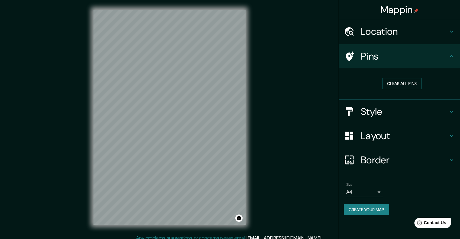
click at [314, 158] on h4 "Border" at bounding box center [404, 160] width 87 height 12
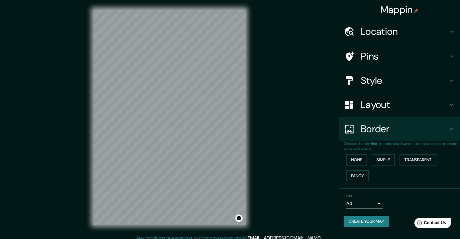
click at [314, 107] on h4 "Layout" at bounding box center [404, 105] width 87 height 12
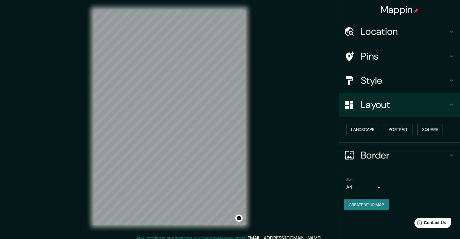
click at [314, 107] on h4 "Layout" at bounding box center [404, 105] width 87 height 12
click at [314, 130] on button "Landscape" at bounding box center [363, 129] width 33 height 11
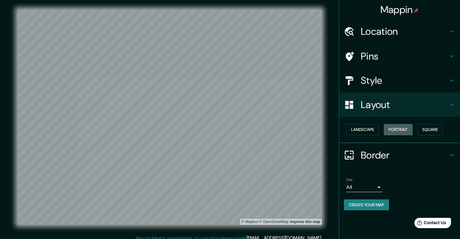
click at [314, 126] on button "Portrait" at bounding box center [398, 129] width 29 height 11
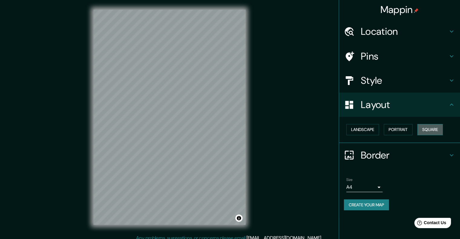
click at [314, 130] on button "Square" at bounding box center [430, 129] width 25 height 11
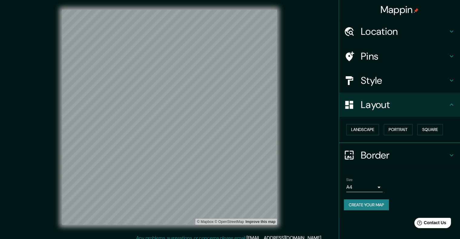
click at [314, 83] on h4 "Style" at bounding box center [404, 80] width 87 height 12
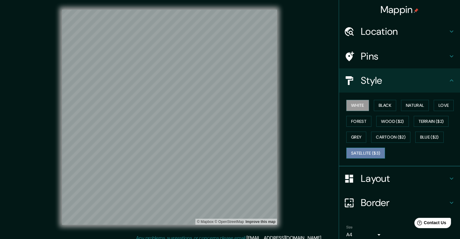
click at [314, 150] on button "Satellite ($3)" at bounding box center [366, 153] width 39 height 11
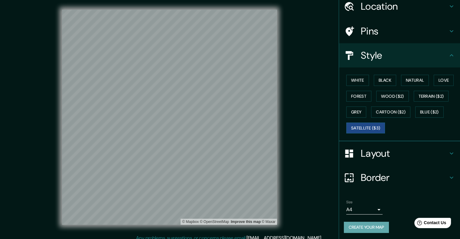
click at [314, 228] on button "Create your map" at bounding box center [366, 227] width 45 height 11
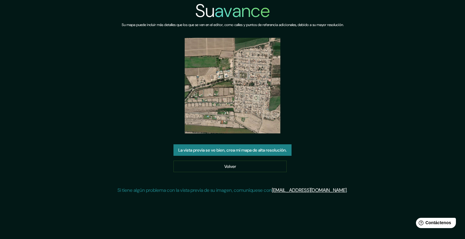
click at [264, 148] on font "La vista previa se ve bien, crea mi mapa de alta resolución." at bounding box center [232, 149] width 108 height 5
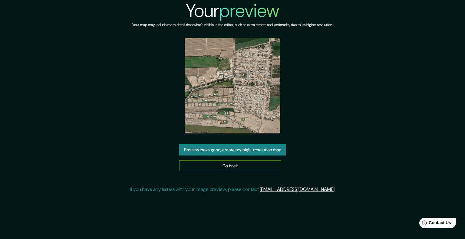
click at [205, 165] on link "Go back" at bounding box center [230, 165] width 102 height 11
